Goal: Task Accomplishment & Management: Use online tool/utility

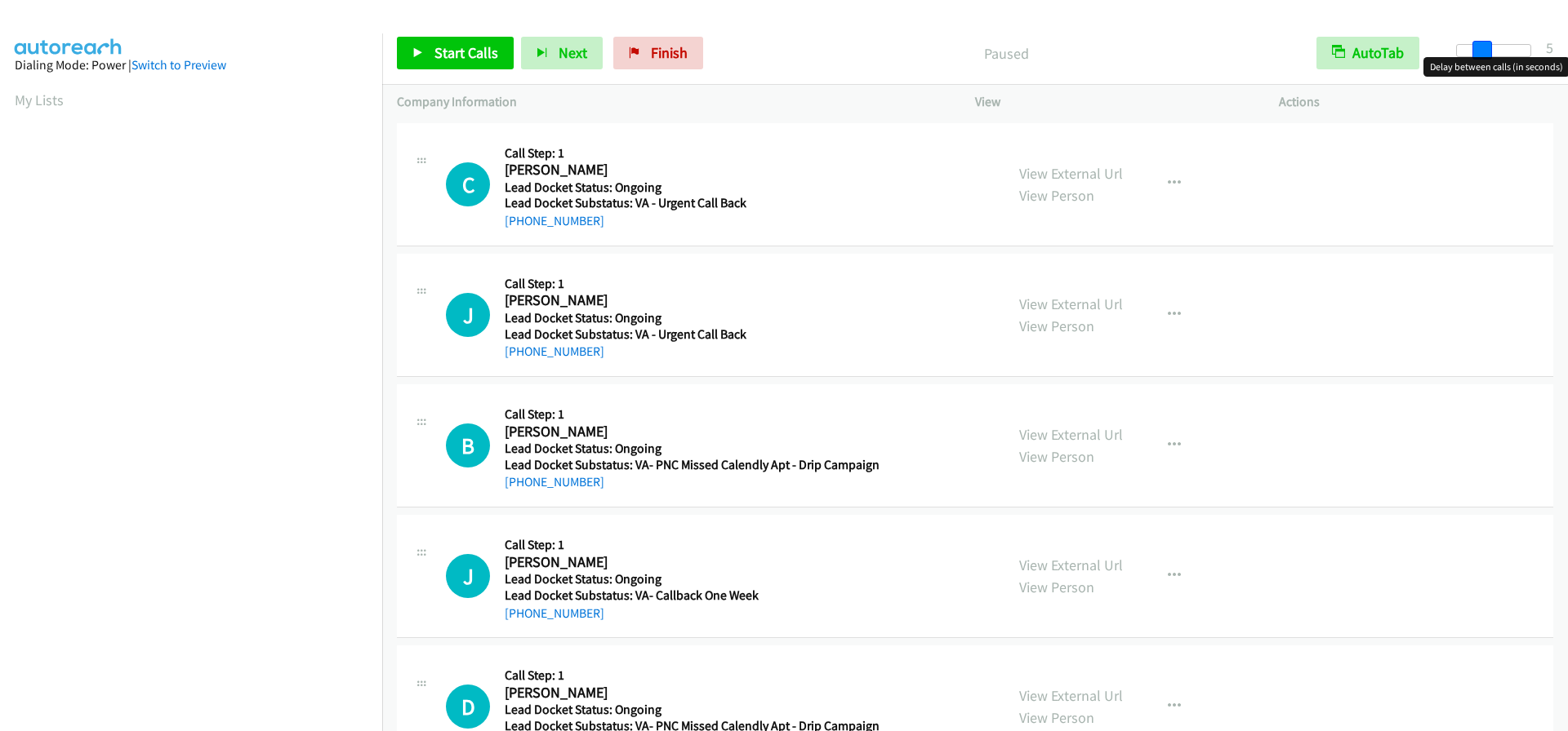
drag, startPoint x: 1457, startPoint y: 44, endPoint x: 1479, endPoint y: 46, distance: 22.1
click at [1479, 46] on span at bounding box center [1482, 51] width 20 height 20
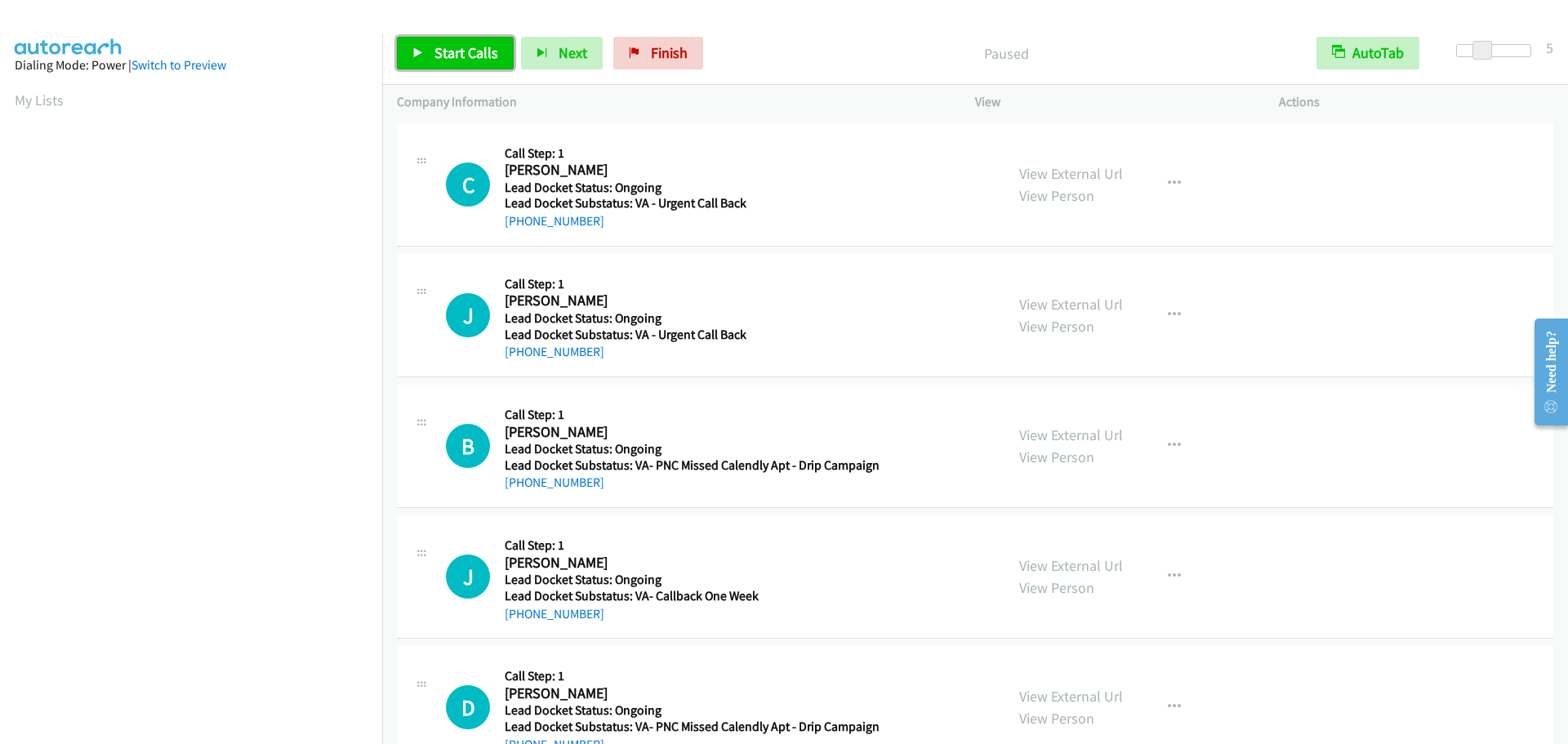
click at [474, 50] on span "Start Calls" at bounding box center [466, 52] width 64 height 19
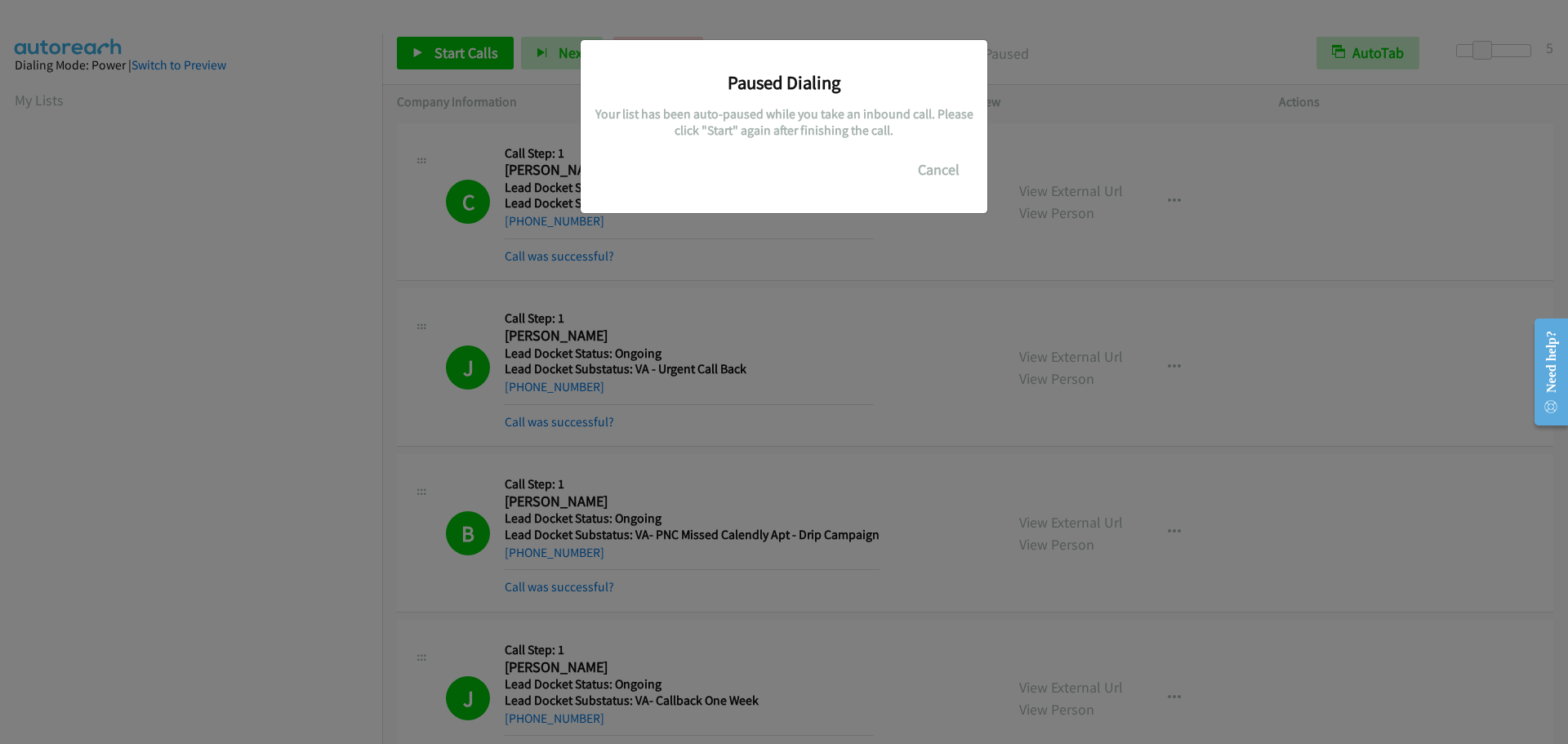
scroll to position [172, 0]
click at [964, 165] on button "Cancel" at bounding box center [939, 169] width 73 height 32
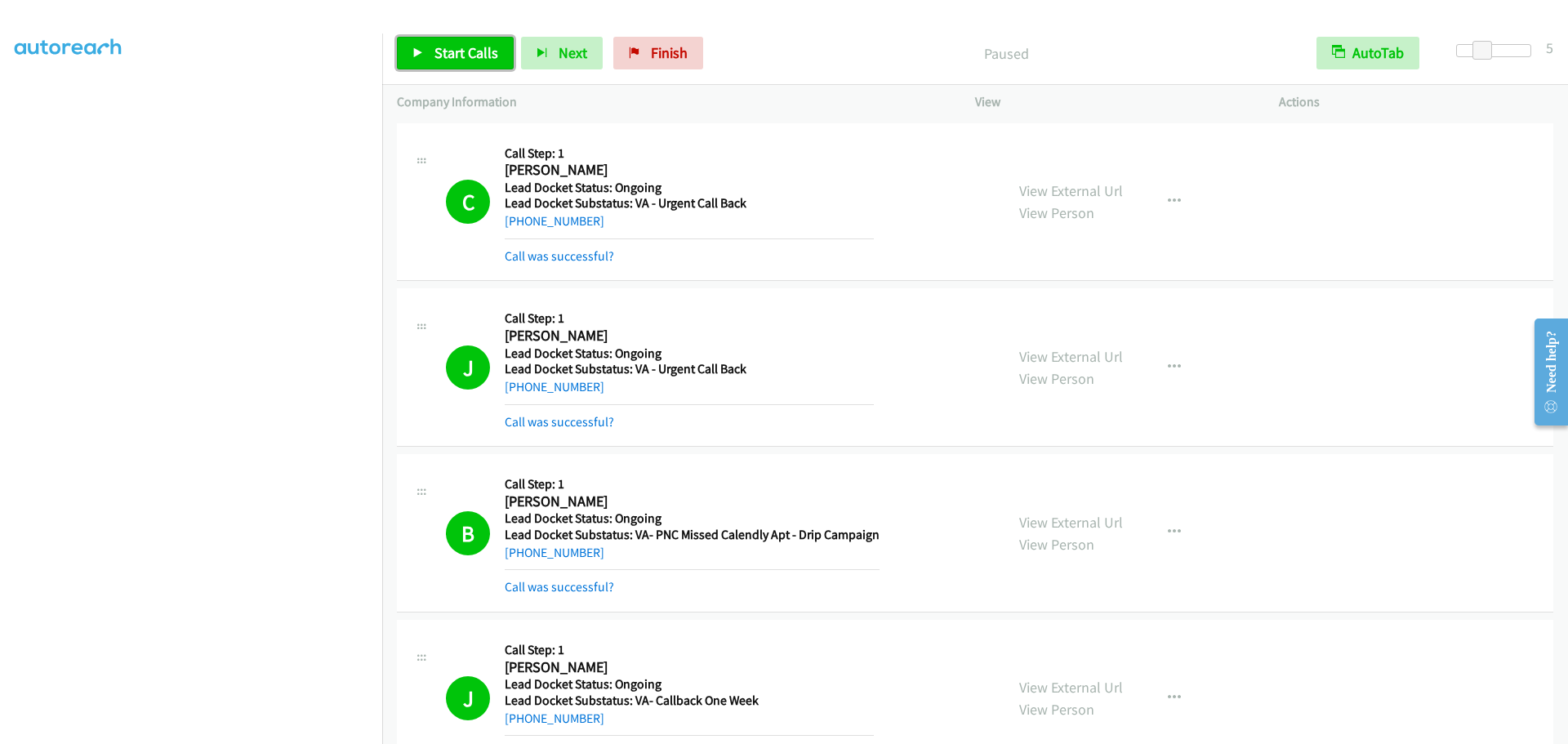
click at [450, 61] on span "Start Calls" at bounding box center [466, 52] width 64 height 19
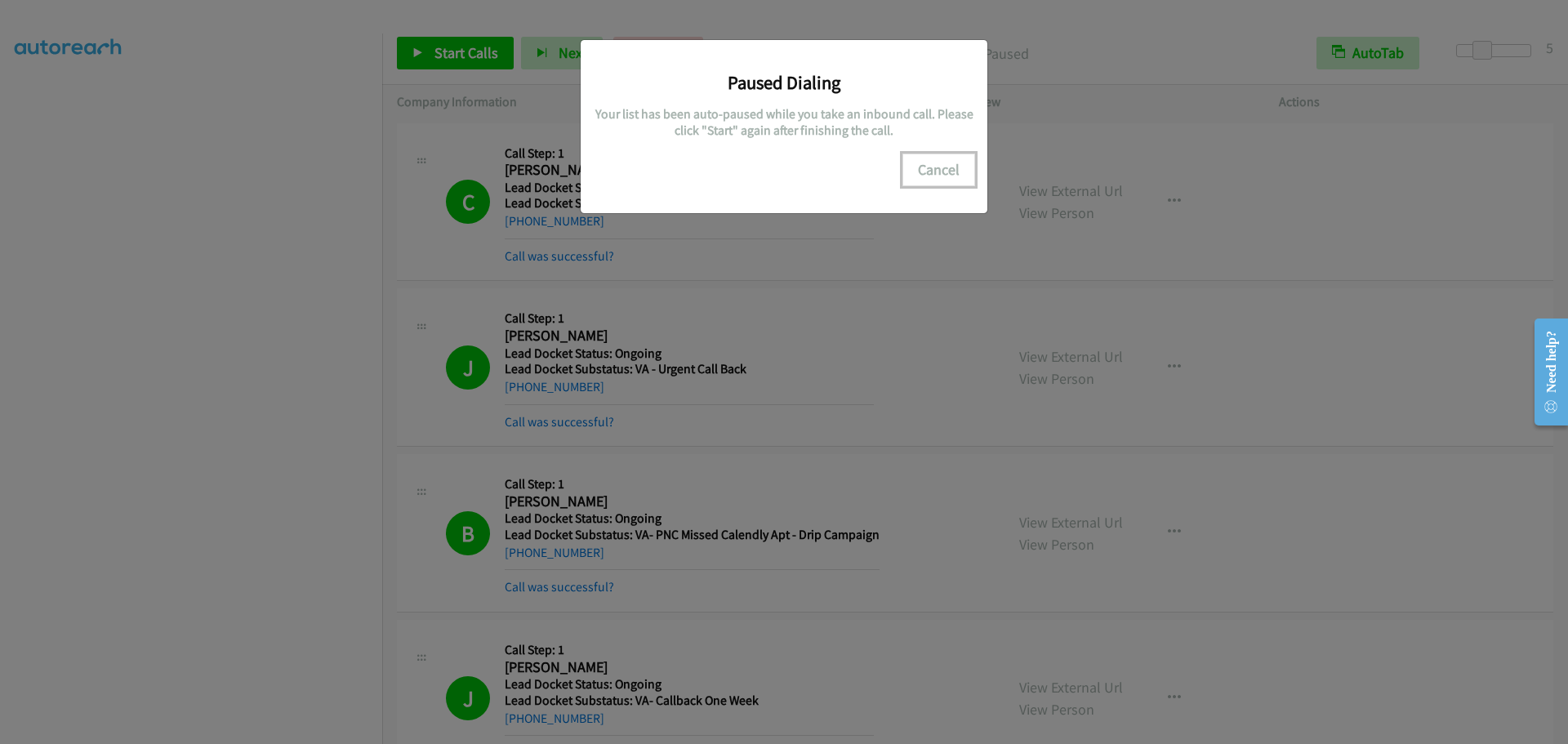
drag, startPoint x: 922, startPoint y: 156, endPoint x: 930, endPoint y: 160, distance: 8.9
click at [926, 157] on button "Cancel" at bounding box center [939, 169] width 73 height 32
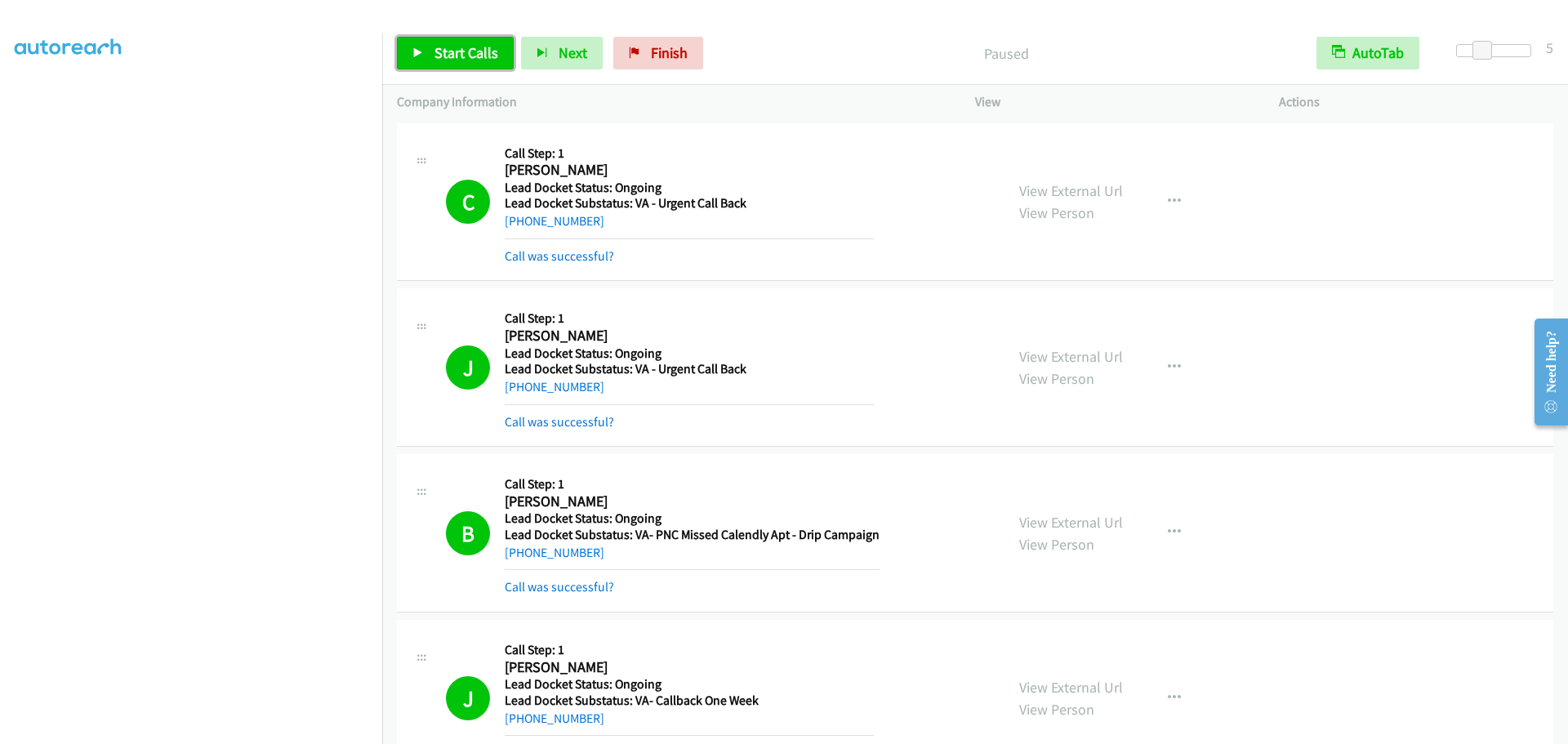
click at [430, 55] on link "Start Calls" at bounding box center [455, 52] width 117 height 32
click at [437, 59] on span "Pause" at bounding box center [452, 52] width 36 height 19
click at [469, 62] on link "Start Calls" at bounding box center [455, 52] width 117 height 32
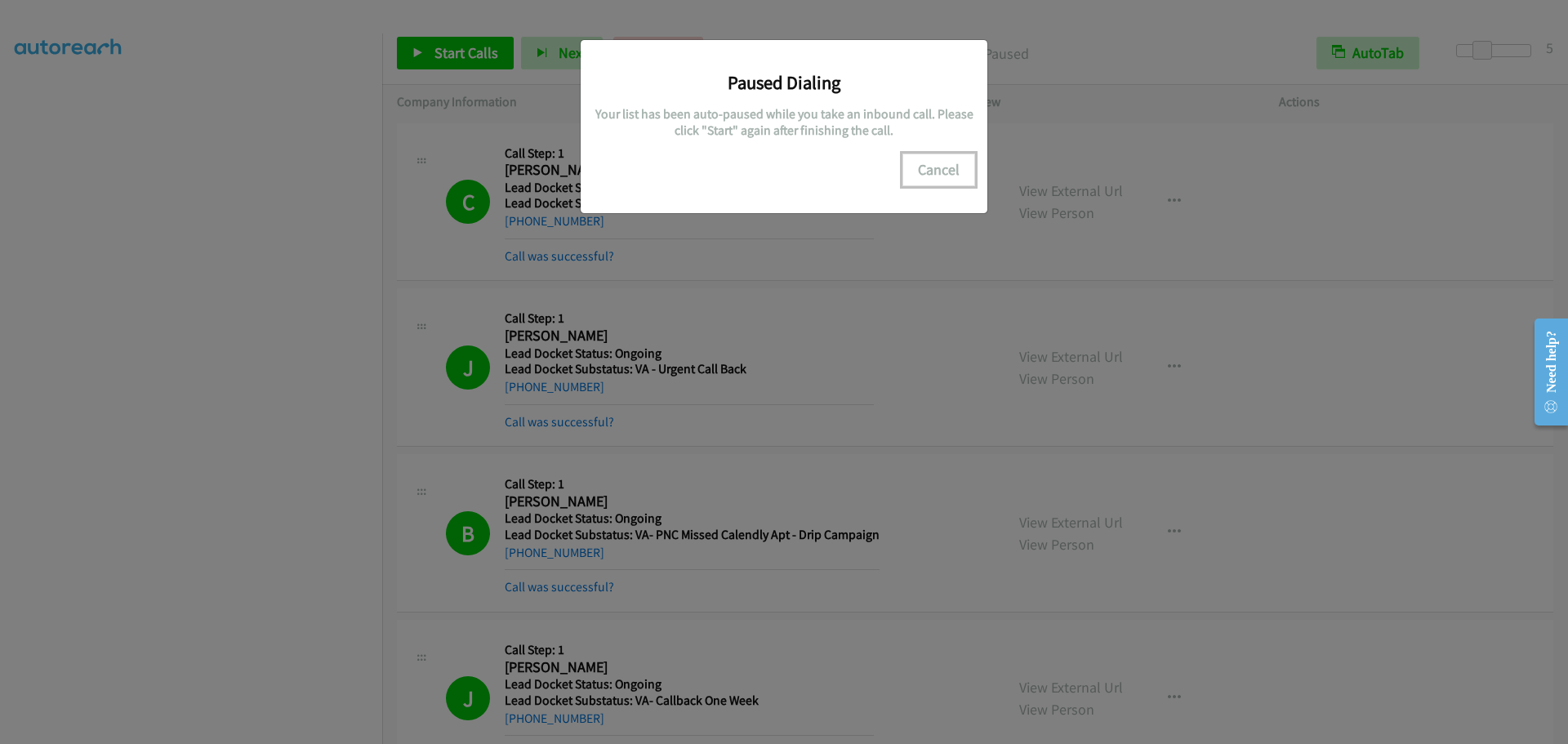
click at [933, 168] on button "Cancel" at bounding box center [939, 169] width 73 height 32
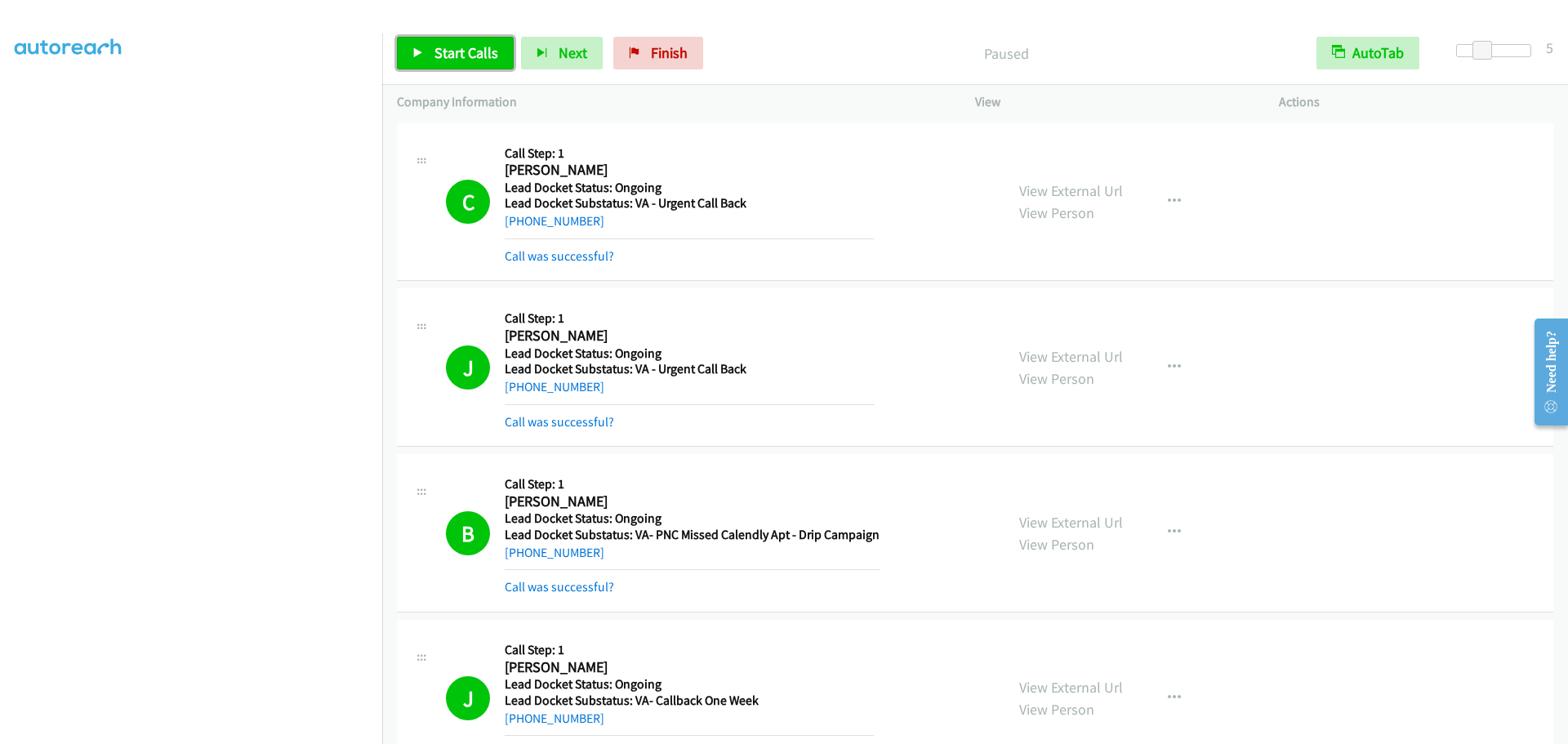
click at [445, 54] on span "Start Calls" at bounding box center [466, 52] width 64 height 19
click at [432, 48] on link "Pause" at bounding box center [441, 52] width 89 height 32
click at [438, 50] on span "Start Calls" at bounding box center [466, 52] width 64 height 19
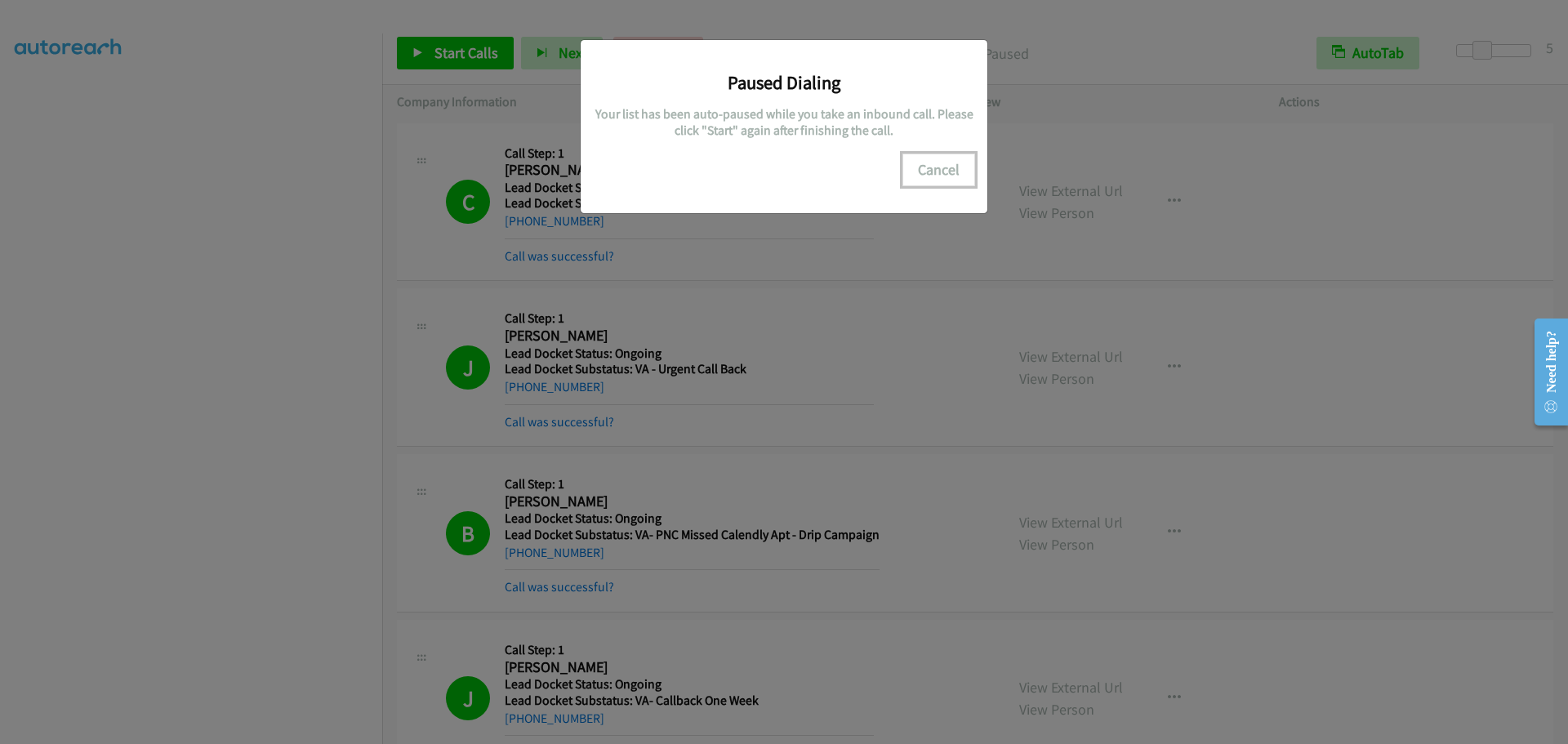
click at [947, 162] on button "Cancel" at bounding box center [939, 169] width 73 height 32
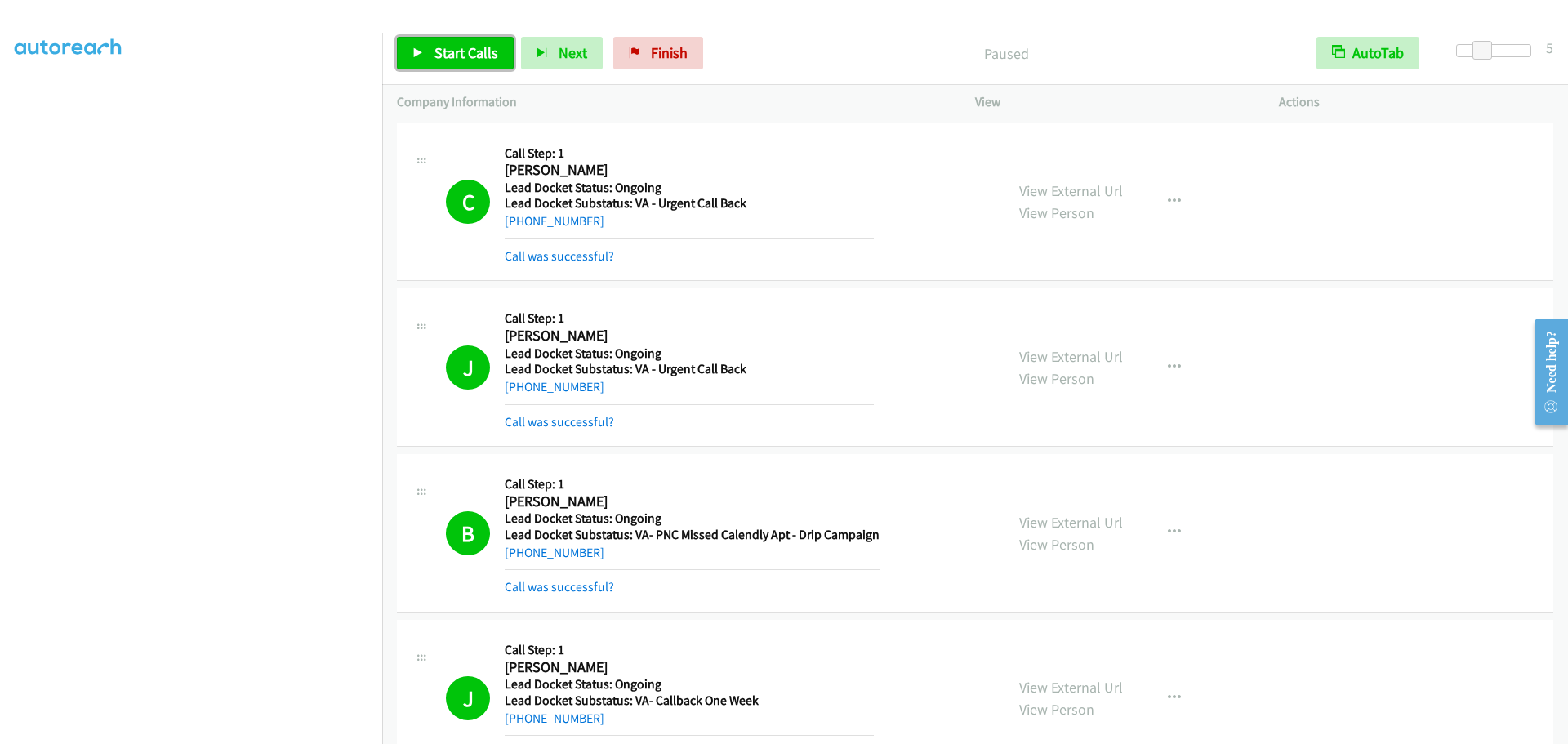
click at [446, 46] on span "Start Calls" at bounding box center [466, 52] width 64 height 19
